Goal: Information Seeking & Learning: Learn about a topic

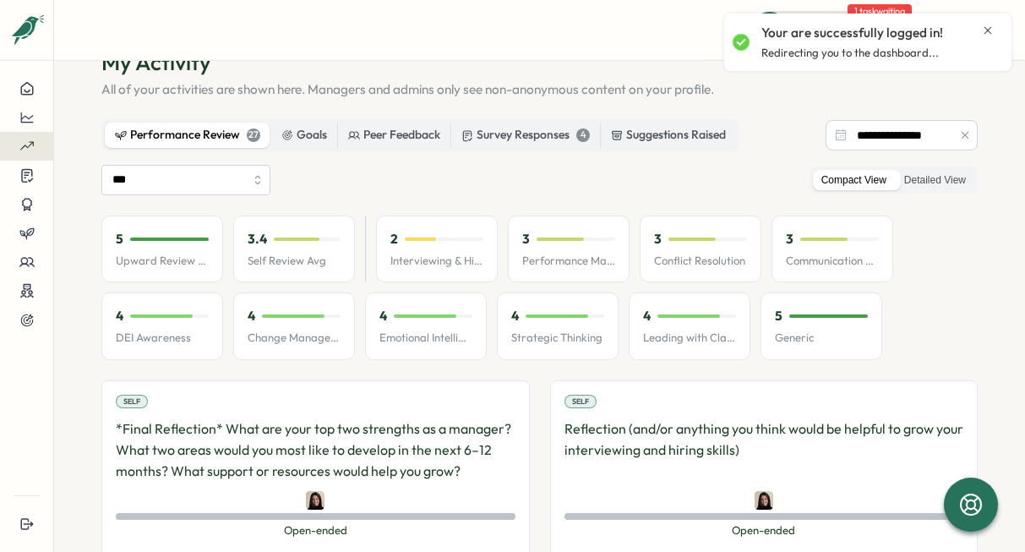
scroll to position [55, 0]
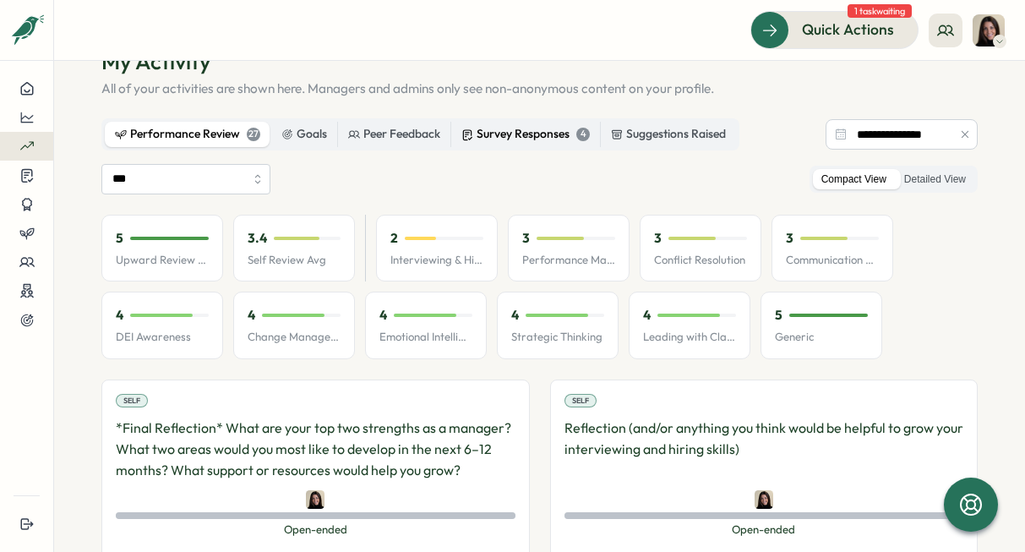
click at [487, 136] on div "Survey Responses 4" at bounding box center [525, 134] width 128 height 19
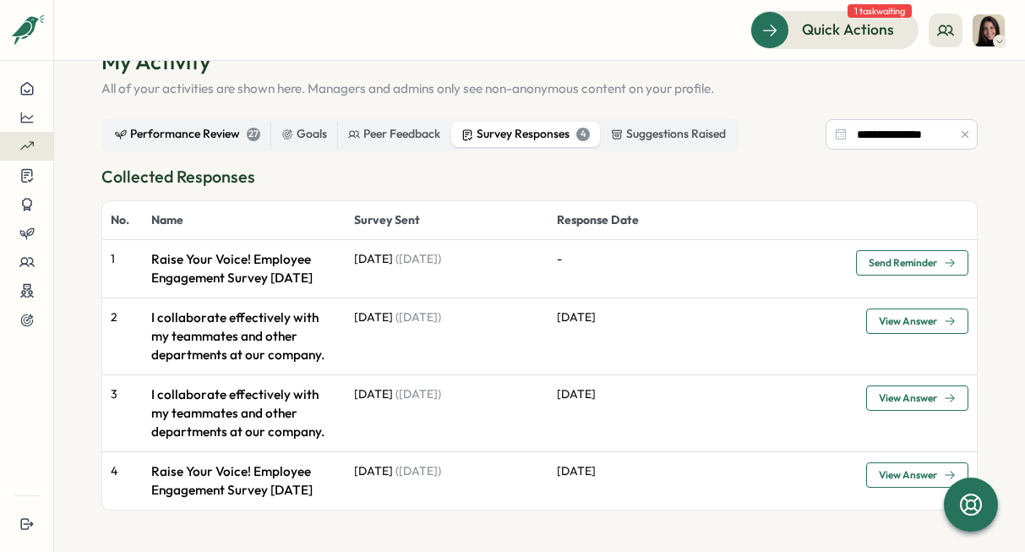
click at [219, 126] on div "Performance Review 27" at bounding box center [187, 134] width 145 height 19
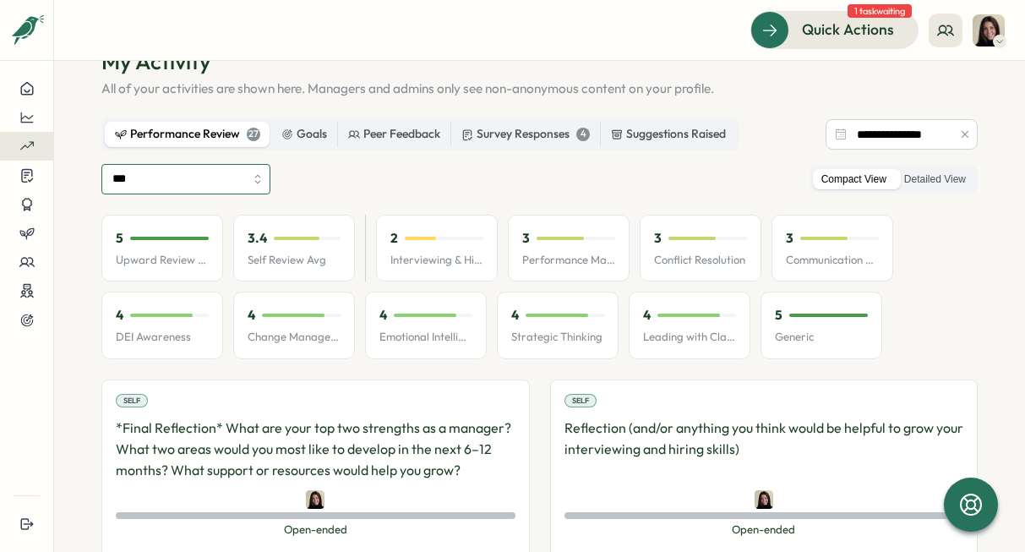
click at [260, 184] on input "***" at bounding box center [185, 179] width 169 height 30
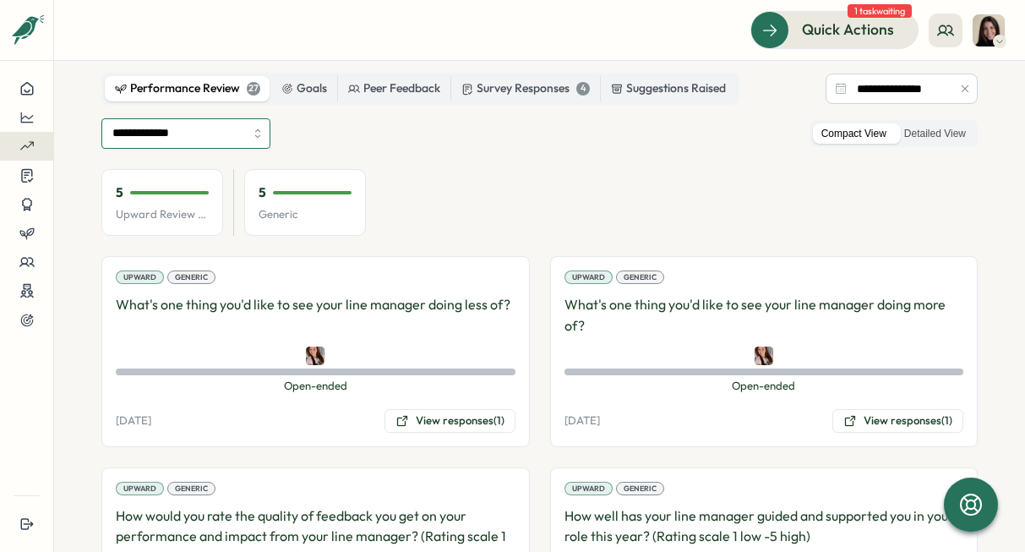
scroll to position [89, 0]
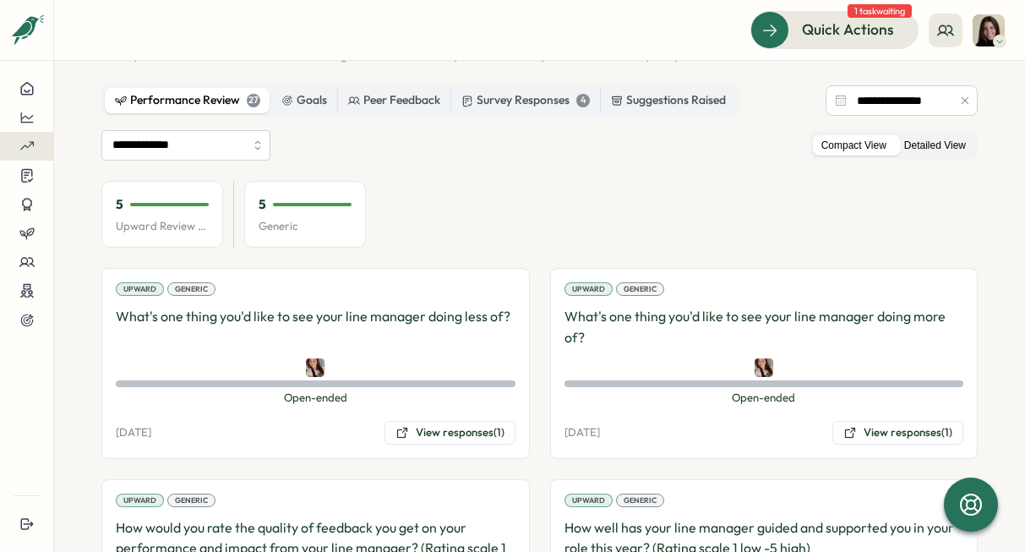
click at [930, 143] on label "Detailed View" at bounding box center [934, 145] width 79 height 21
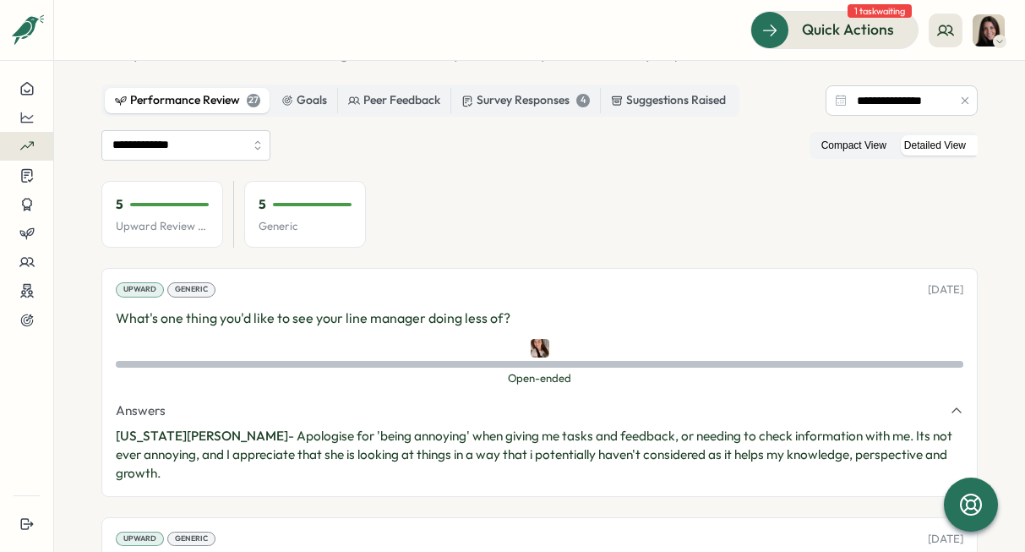
click at [842, 139] on label "Compact View" at bounding box center [854, 145] width 82 height 21
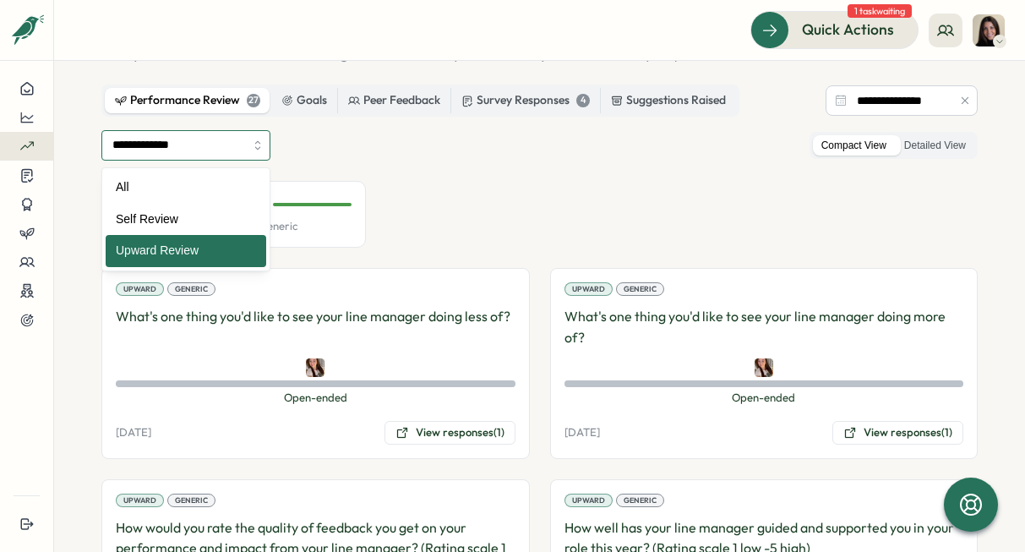
click at [236, 151] on input "**********" at bounding box center [185, 145] width 169 height 30
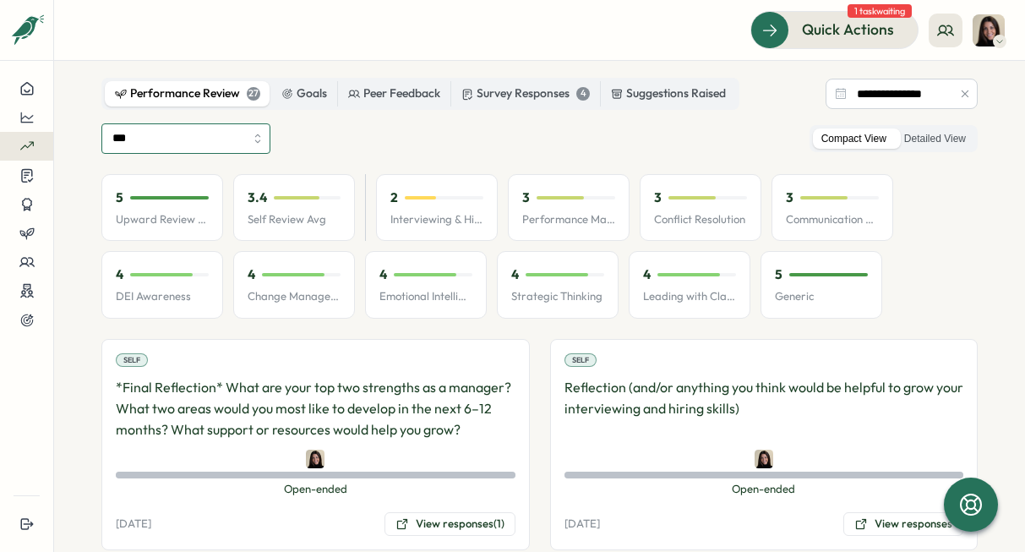
scroll to position [97, 0]
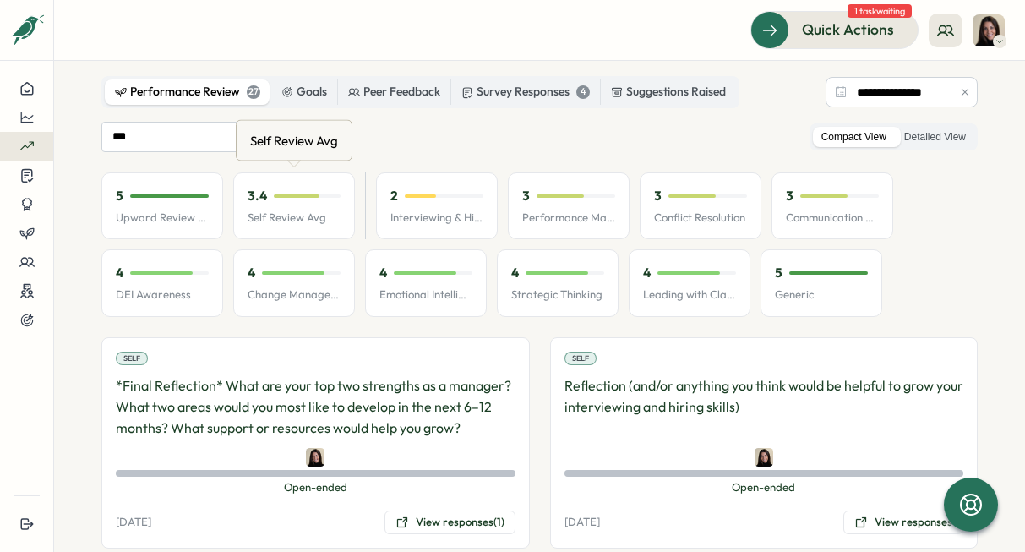
click at [250, 132] on div "Self Review Avg" at bounding box center [294, 141] width 95 height 26
click at [213, 143] on input "***" at bounding box center [185, 137] width 169 height 30
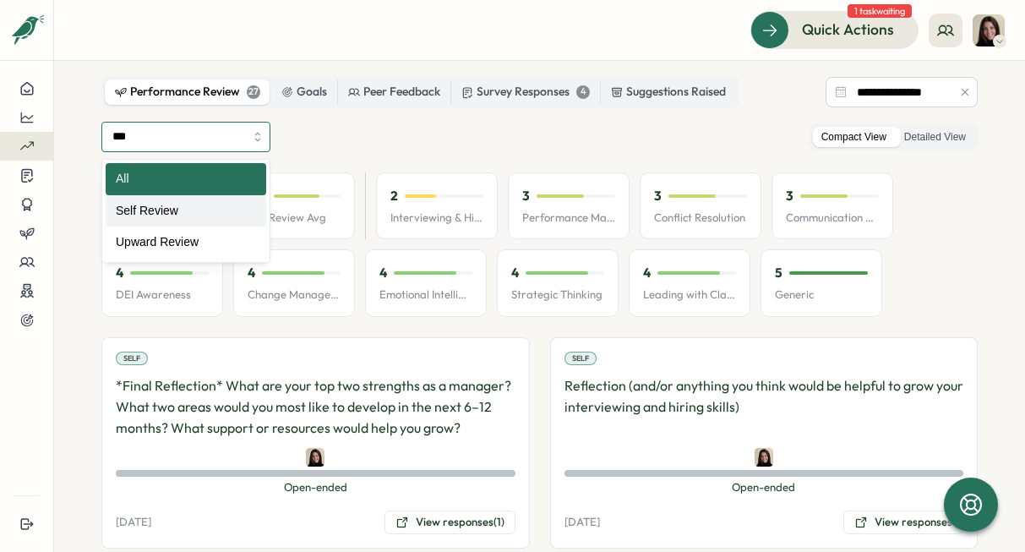
type input "**********"
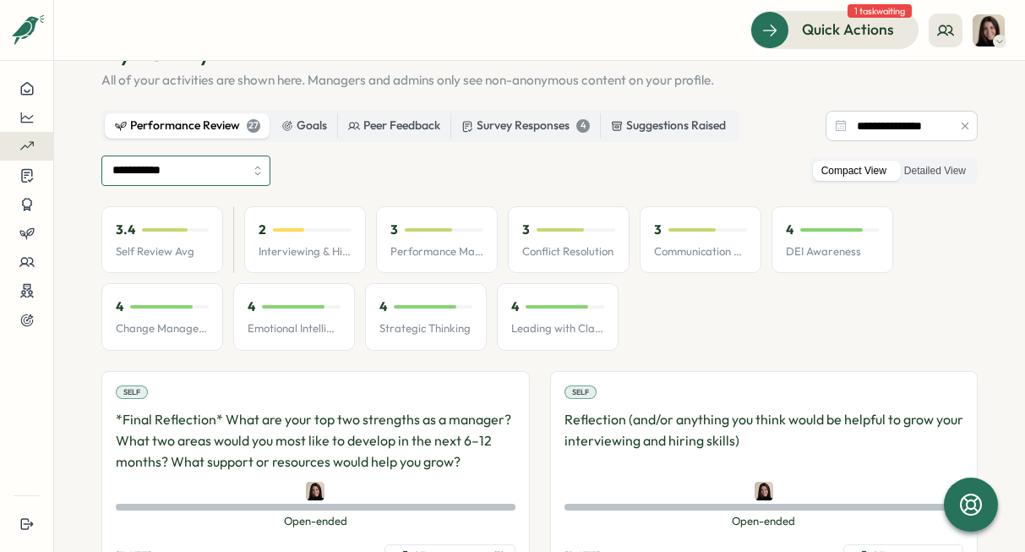
scroll to position [46, 0]
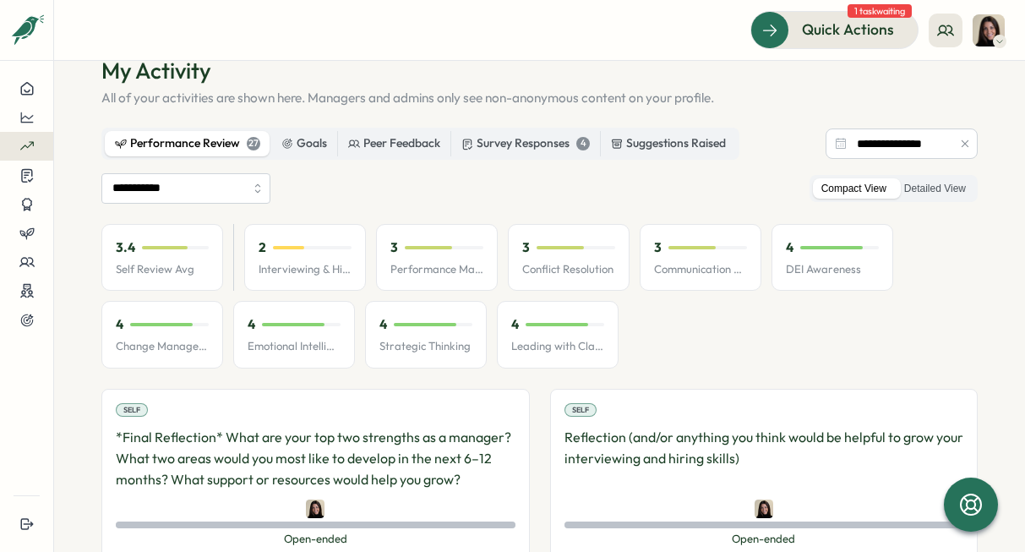
click at [937, 14] on img at bounding box center [988, 30] width 32 height 32
click at [937, 28] on icon at bounding box center [945, 30] width 17 height 17
click at [937, 80] on div "My Team" at bounding box center [946, 83] width 106 height 19
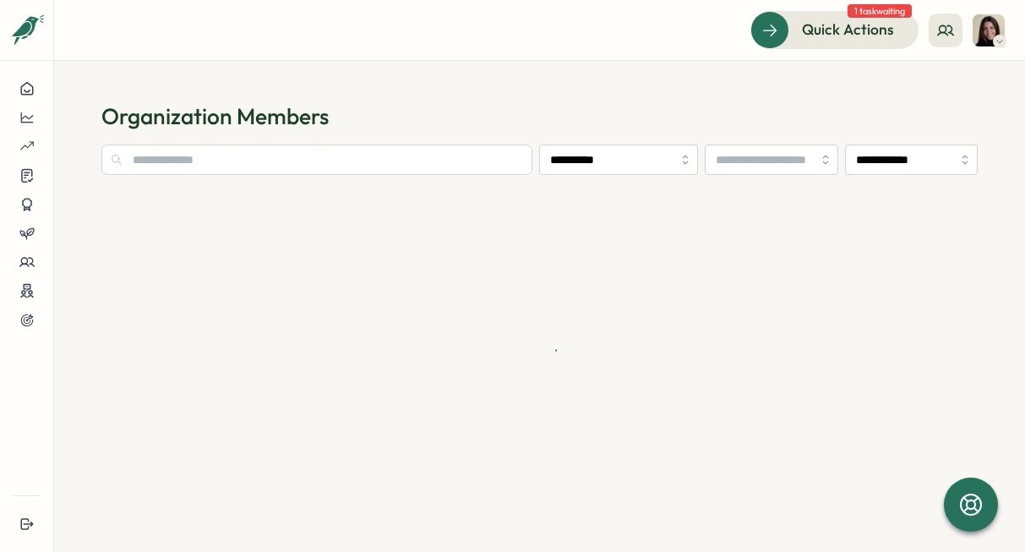
type input "**********"
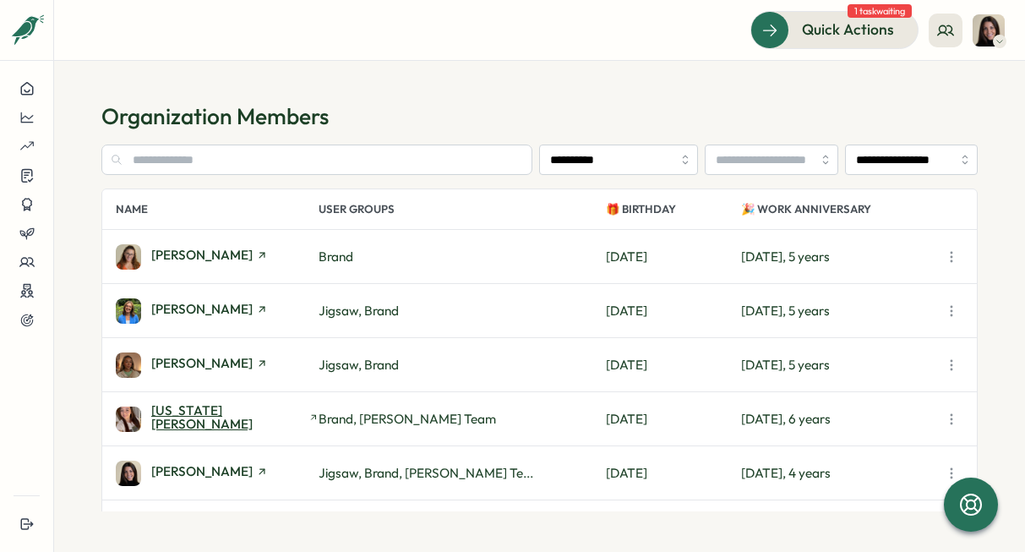
click at [201, 418] on span "[US_STATE][PERSON_NAME]" at bounding box center [228, 417] width 154 height 26
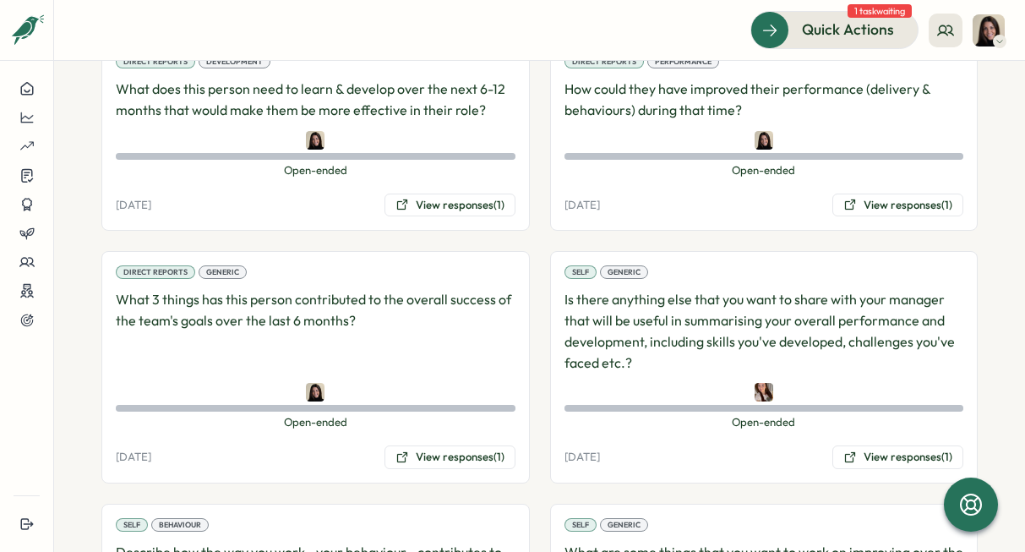
scroll to position [1621, 0]
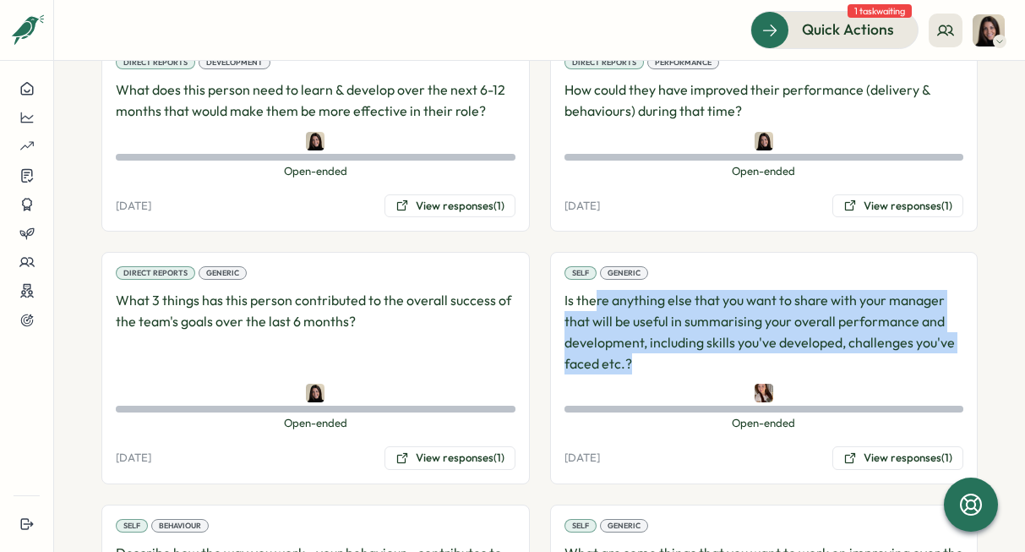
drag, startPoint x: 589, startPoint y: 285, endPoint x: 669, endPoint y: 355, distance: 106.0
click at [669, 355] on p "Is there anything else that you want to share with your manager that will be us…" at bounding box center [764, 332] width 400 height 84
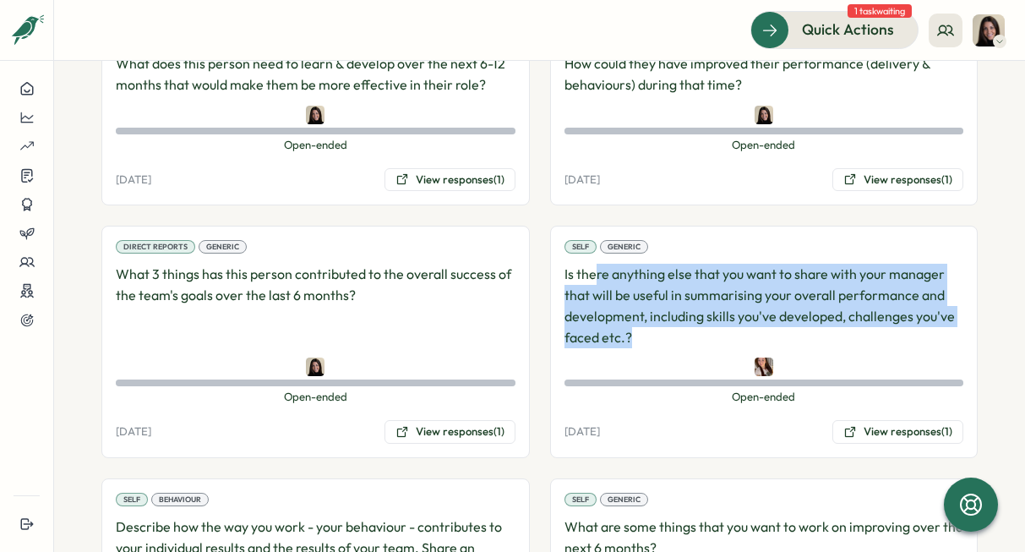
scroll to position [1650, 0]
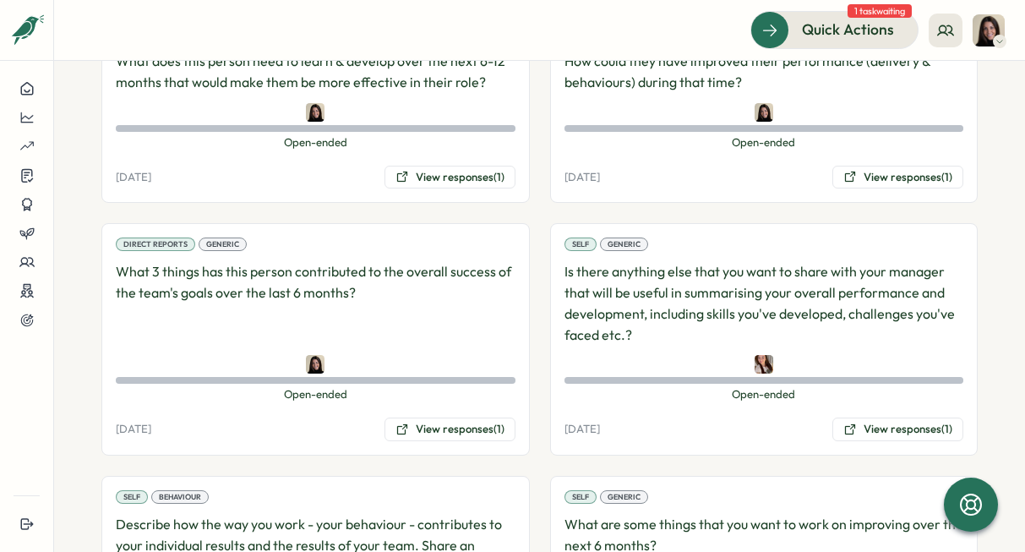
click at [656, 331] on div "Self Generic Is there anything else that you want to share with your manager th…" at bounding box center [764, 339] width 428 height 232
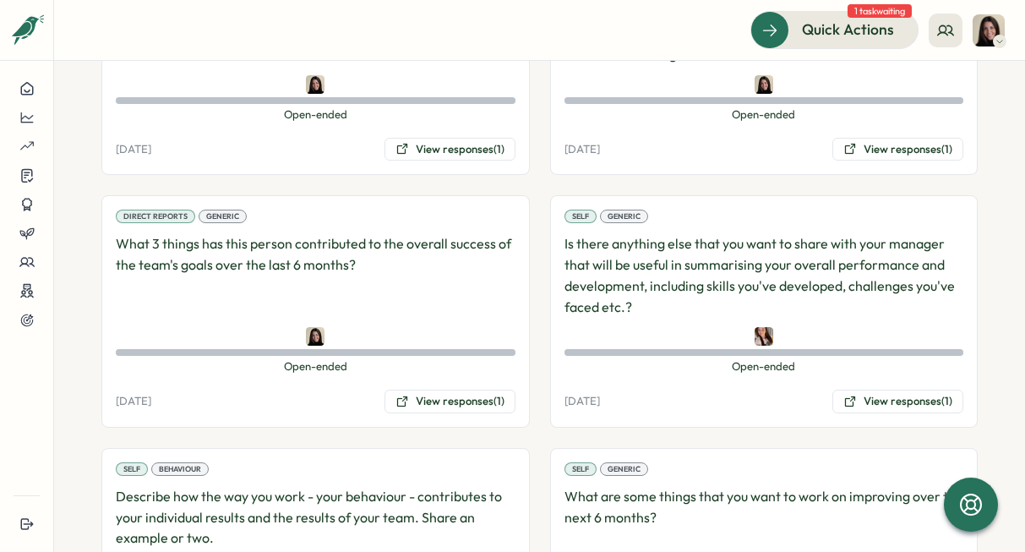
scroll to position [1678, 0]
click at [430, 389] on button "View responses (1)" at bounding box center [449, 401] width 131 height 24
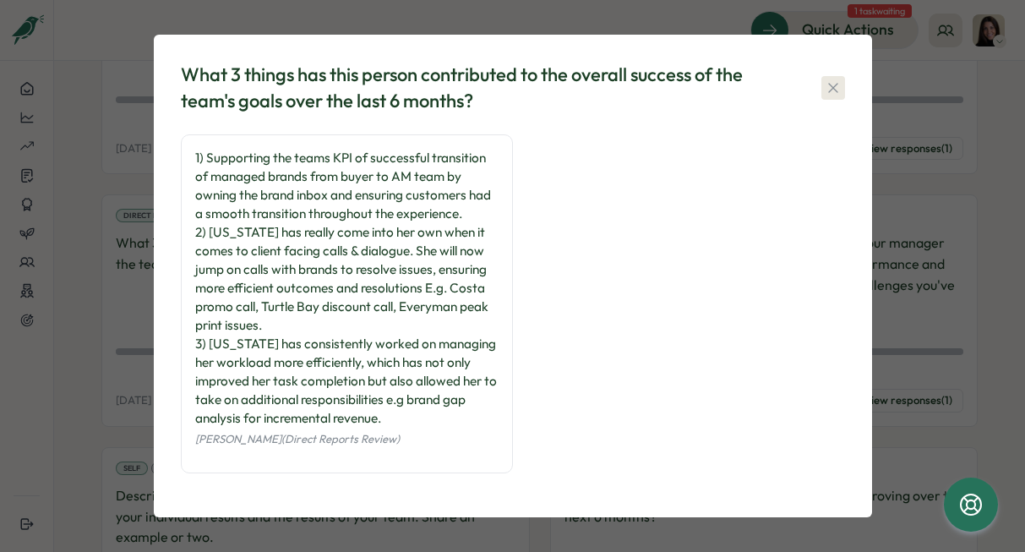
click at [835, 90] on icon "button" at bounding box center [832, 87] width 9 height 9
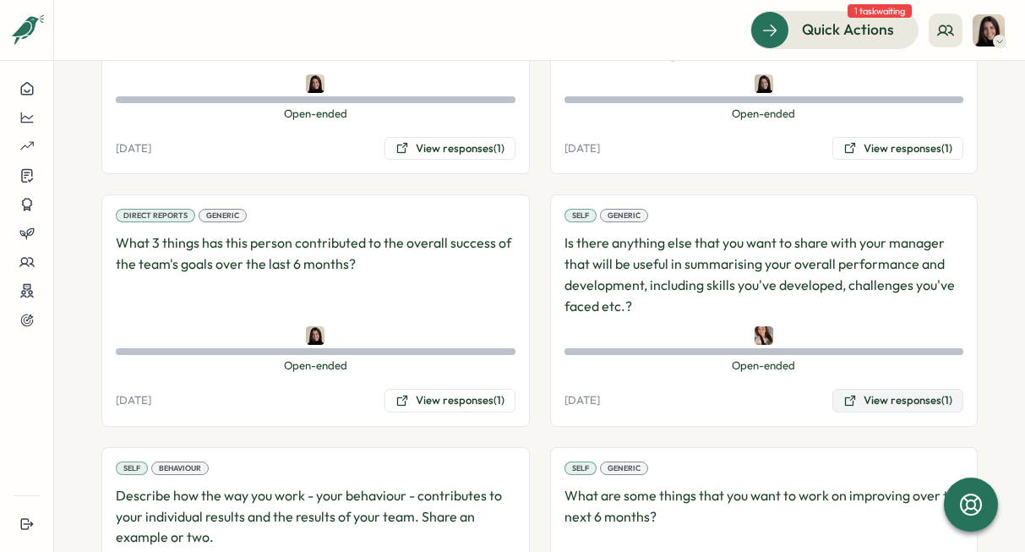
click at [868, 389] on button "View responses (1)" at bounding box center [897, 401] width 131 height 24
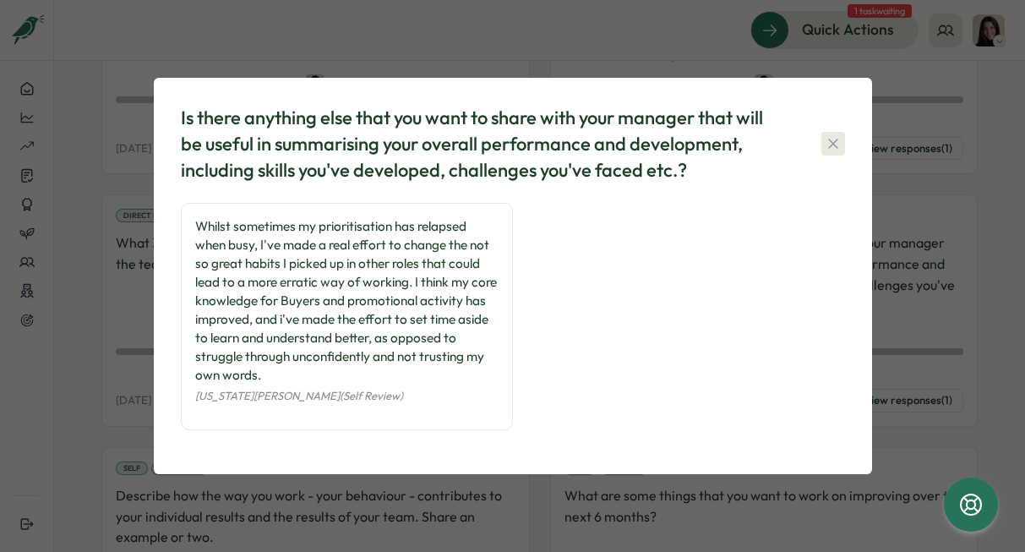
click at [836, 146] on icon "button" at bounding box center [832, 143] width 17 height 17
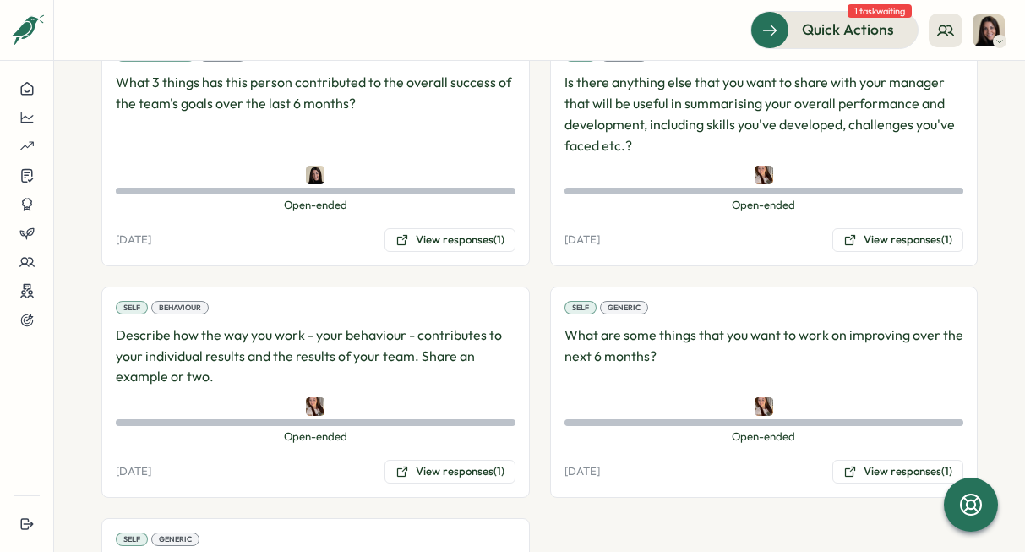
scroll to position [1840, 0]
click at [465, 459] on button "View responses (1)" at bounding box center [449, 471] width 131 height 24
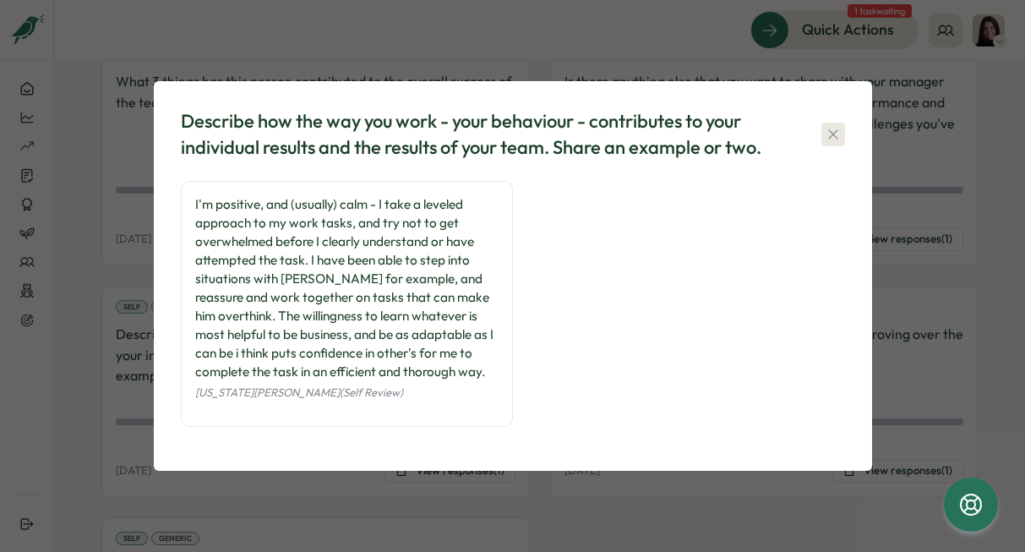
click at [826, 136] on icon "button" at bounding box center [832, 134] width 17 height 17
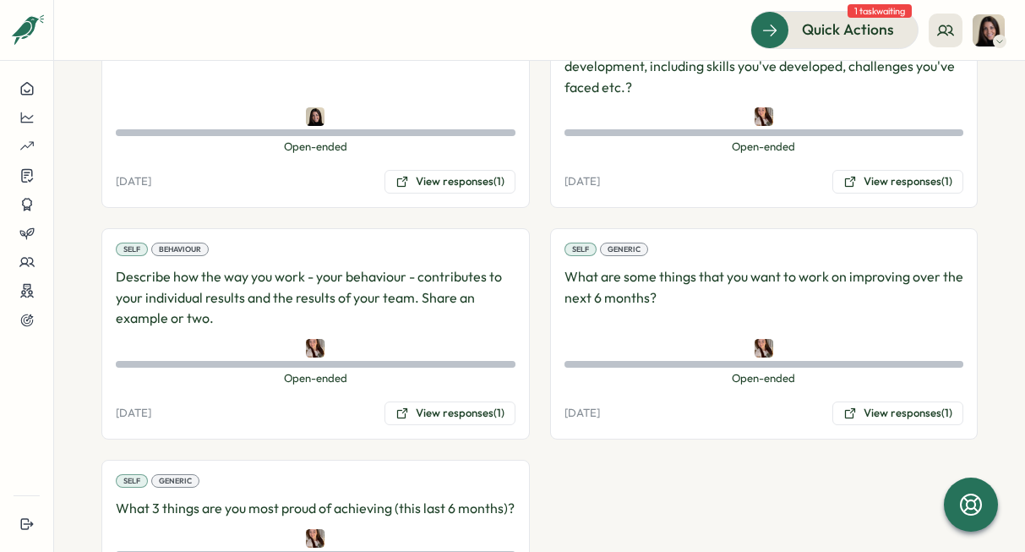
scroll to position [1901, 0]
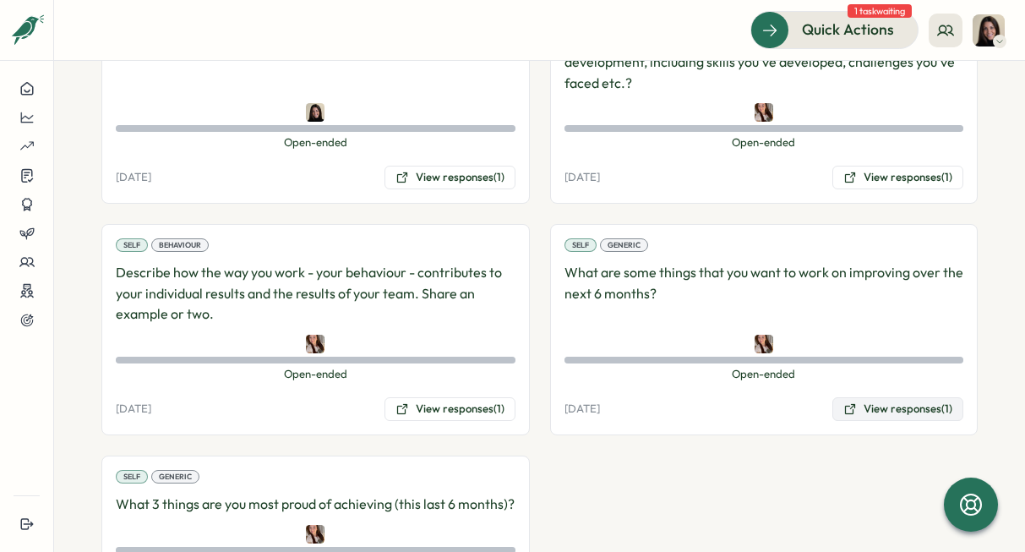
click at [889, 397] on button "View responses (1)" at bounding box center [897, 409] width 131 height 24
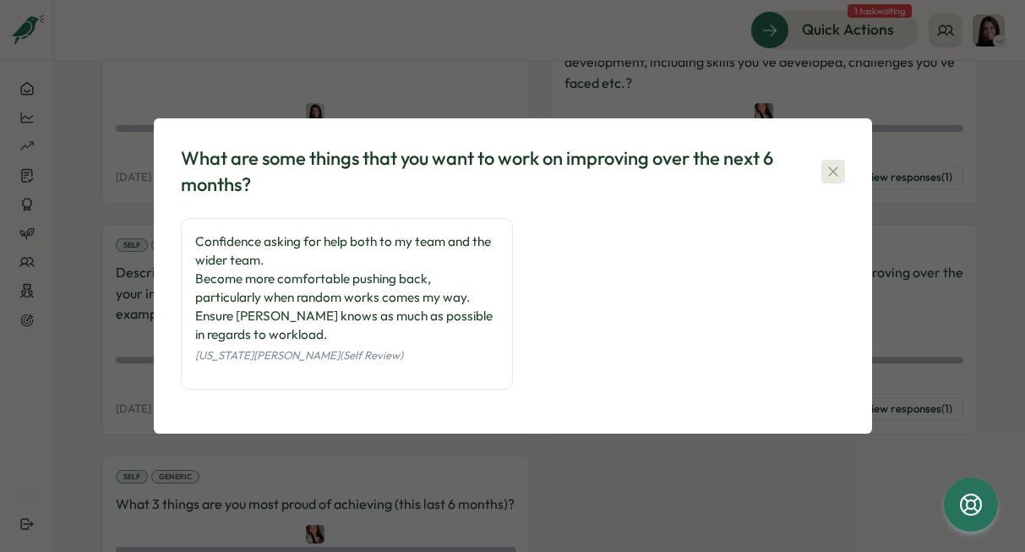
click at [827, 165] on icon "button" at bounding box center [832, 171] width 17 height 17
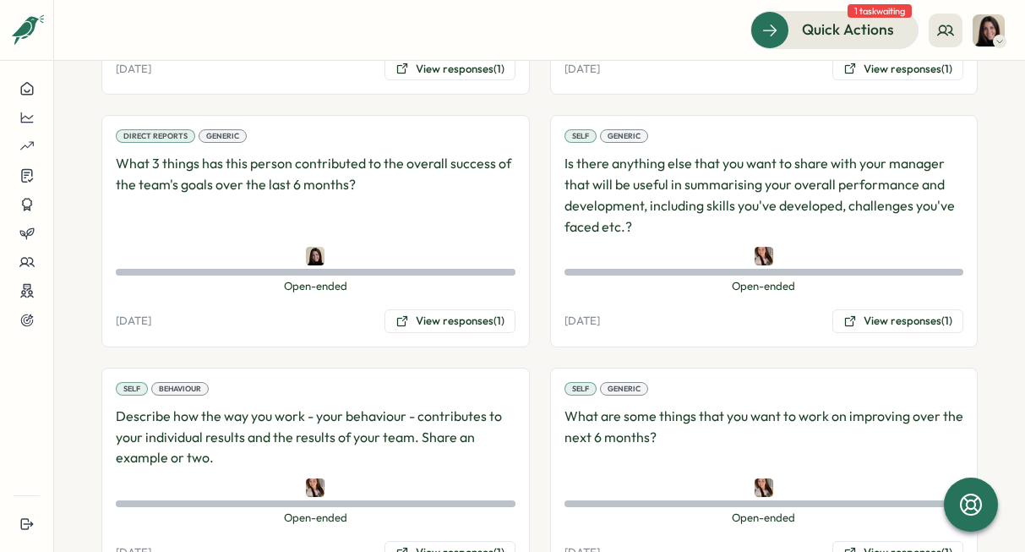
scroll to position [1754, 0]
